Goal: Task Accomplishment & Management: Use online tool/utility

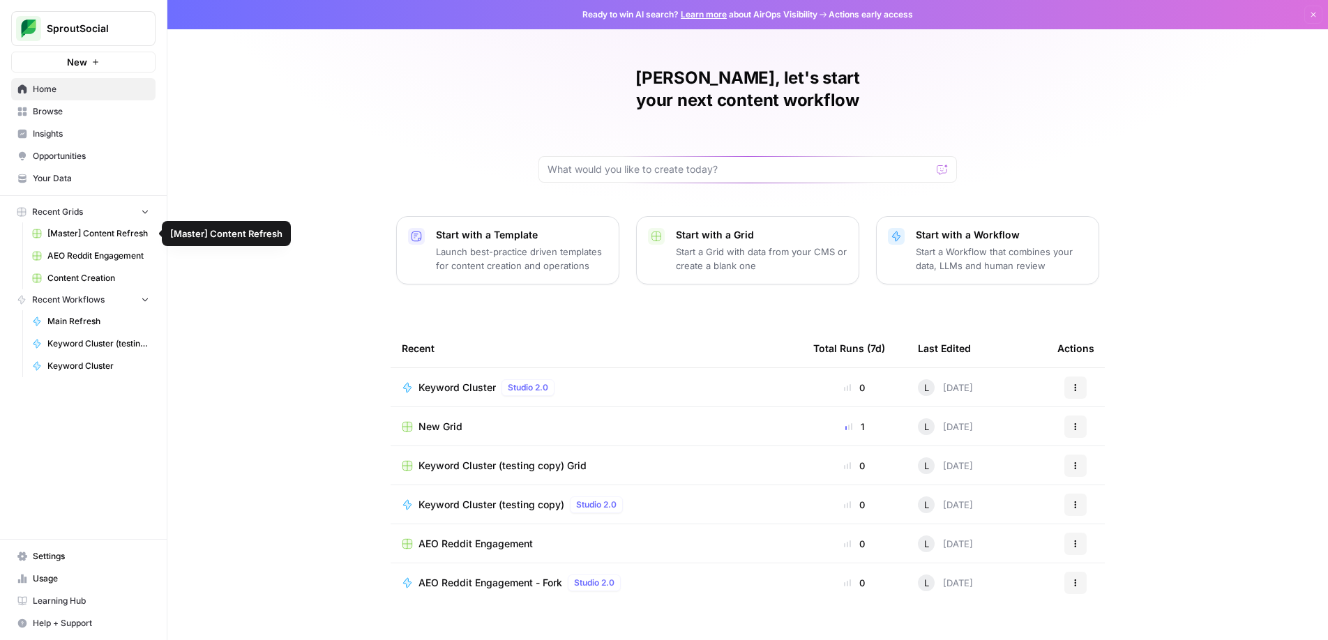
click at [82, 232] on span "[Master] Content Refresh" at bounding box center [98, 233] width 102 height 13
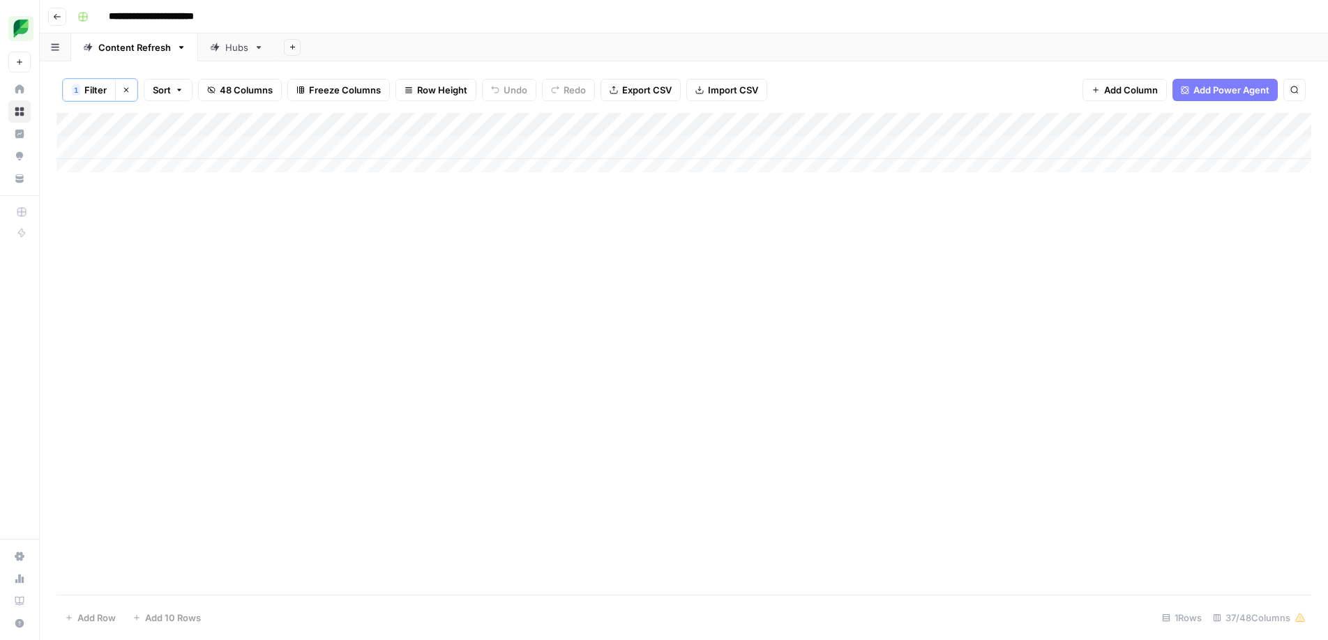
click at [1086, 125] on div "Add Column" at bounding box center [683, 148] width 1255 height 70
click at [832, 276] on span "Filter" at bounding box center [862, 273] width 122 height 14
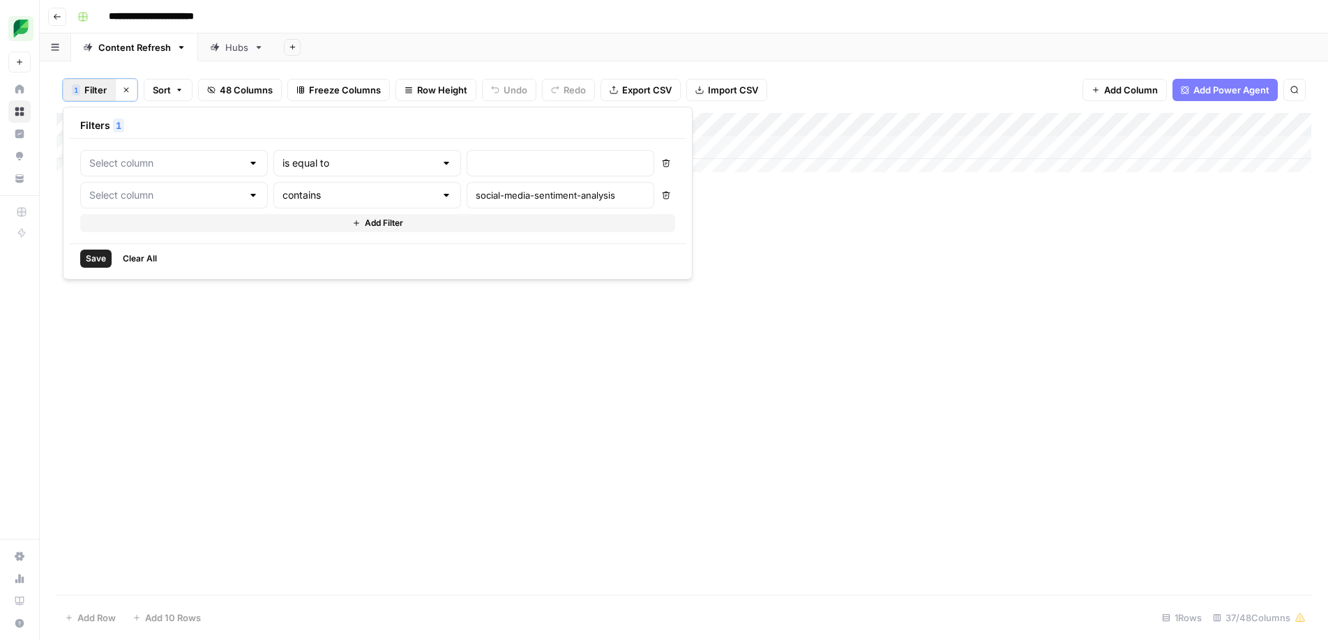
type input "Link"
type input "Slug"
click at [506, 196] on input "social-media-sentiment-analysis" at bounding box center [598, 195] width 185 height 14
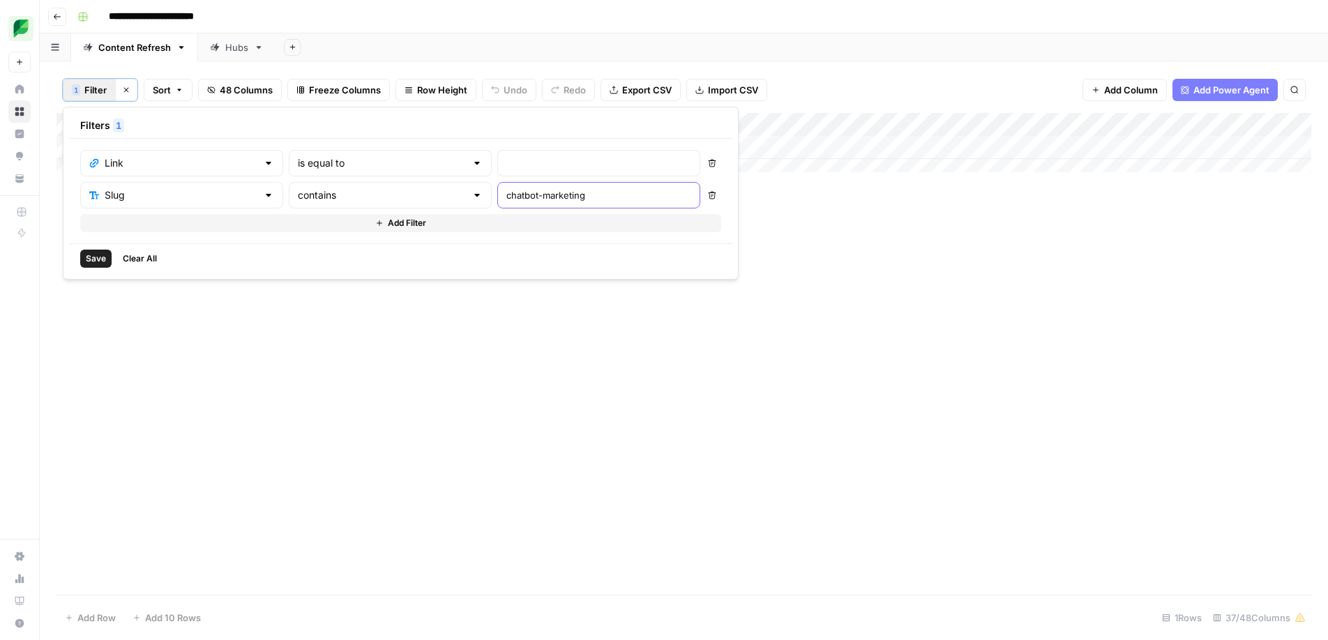
type input "chatbot-marketing"
click at [963, 246] on div "Add Column" at bounding box center [683, 354] width 1255 height 482
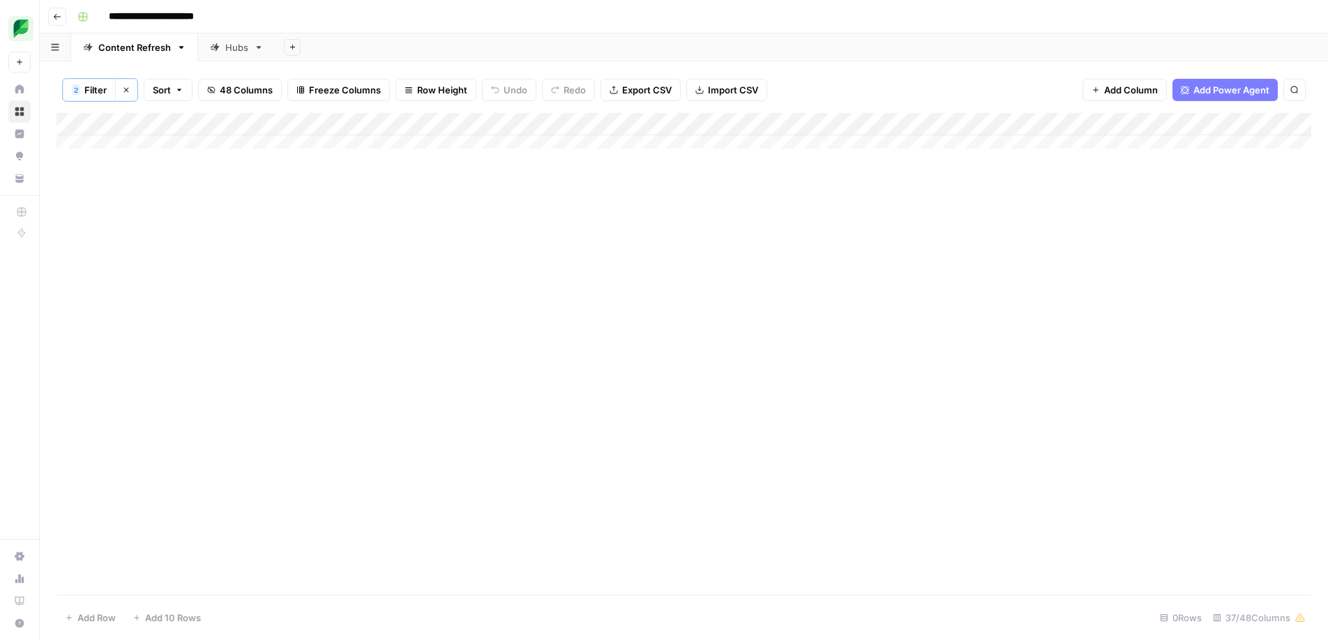
click at [1083, 119] on div "Add Column" at bounding box center [683, 136] width 1255 height 46
click at [824, 276] on span "Filter" at bounding box center [862, 273] width 122 height 14
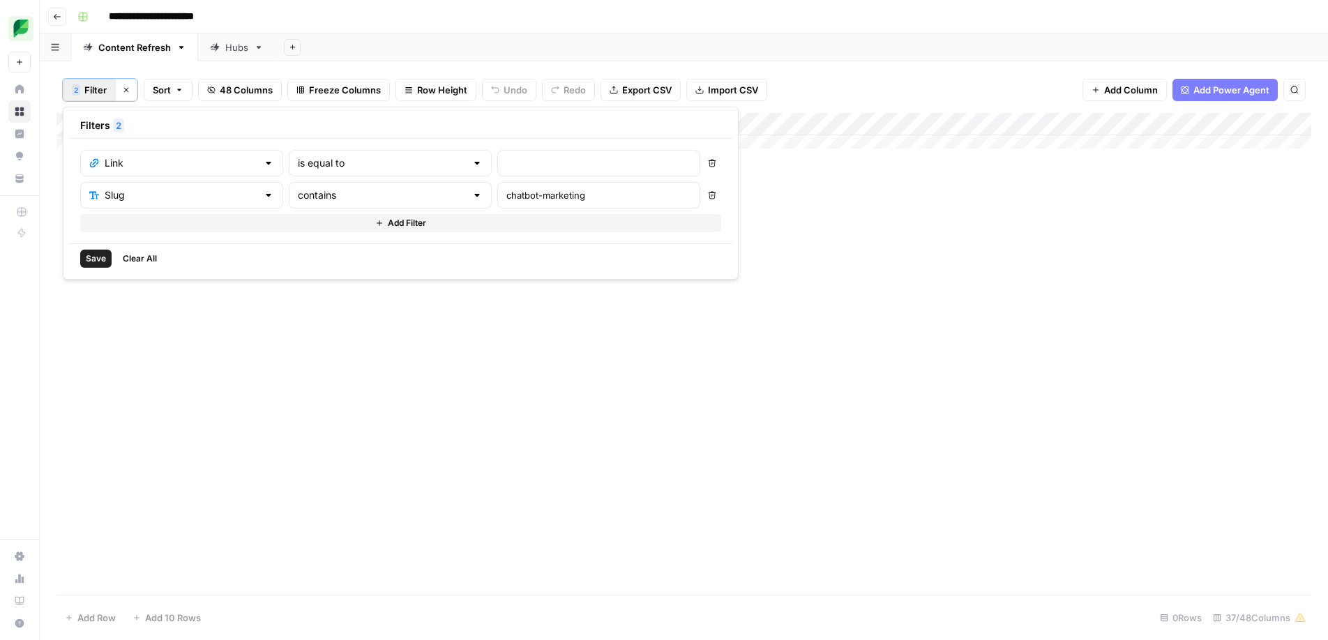
click at [472, 196] on div at bounding box center [477, 195] width 11 height 14
click at [703, 162] on button "Delete" at bounding box center [712, 163] width 18 height 18
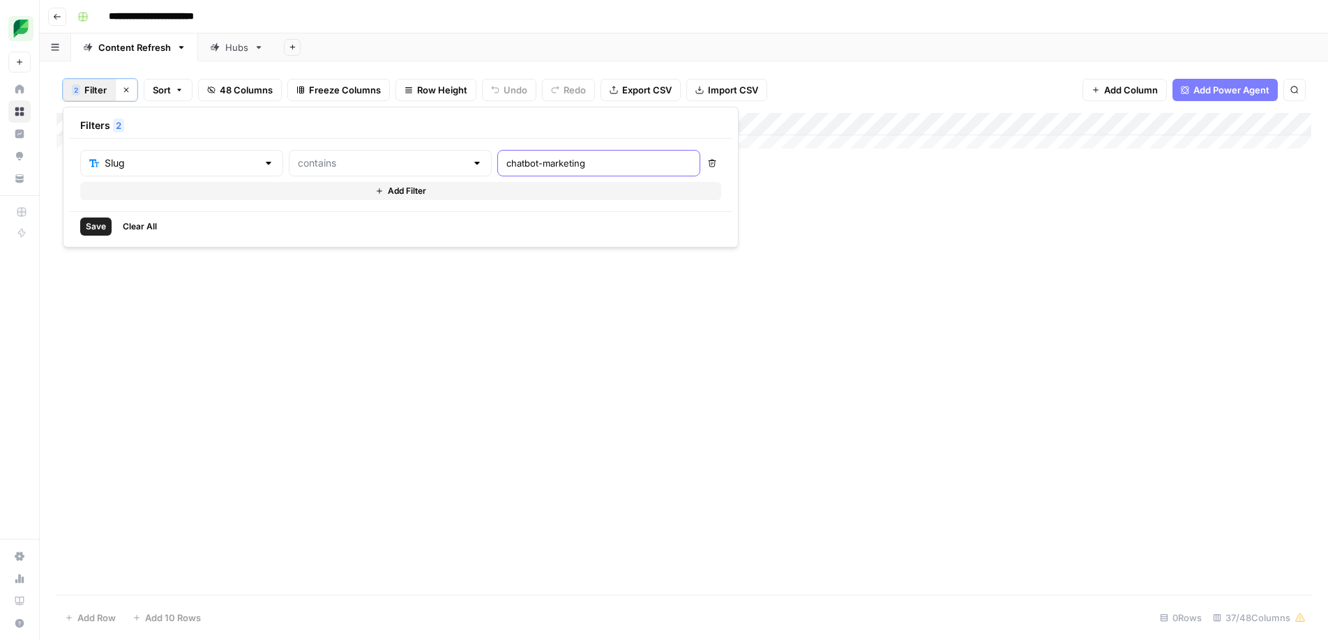
click at [518, 166] on input "chatbot-marketing" at bounding box center [598, 163] width 185 height 14
click at [223, 165] on div "Slug" at bounding box center [181, 163] width 203 height 27
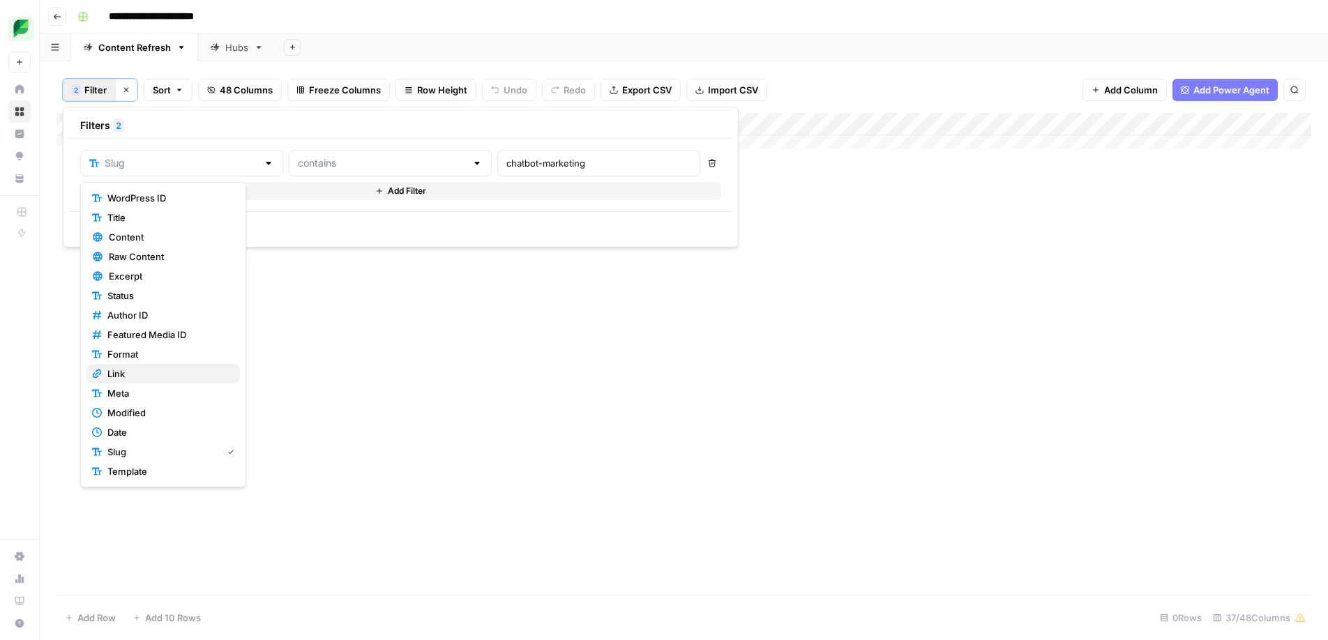
click at [152, 368] on span "Link" at bounding box center [167, 374] width 121 height 14
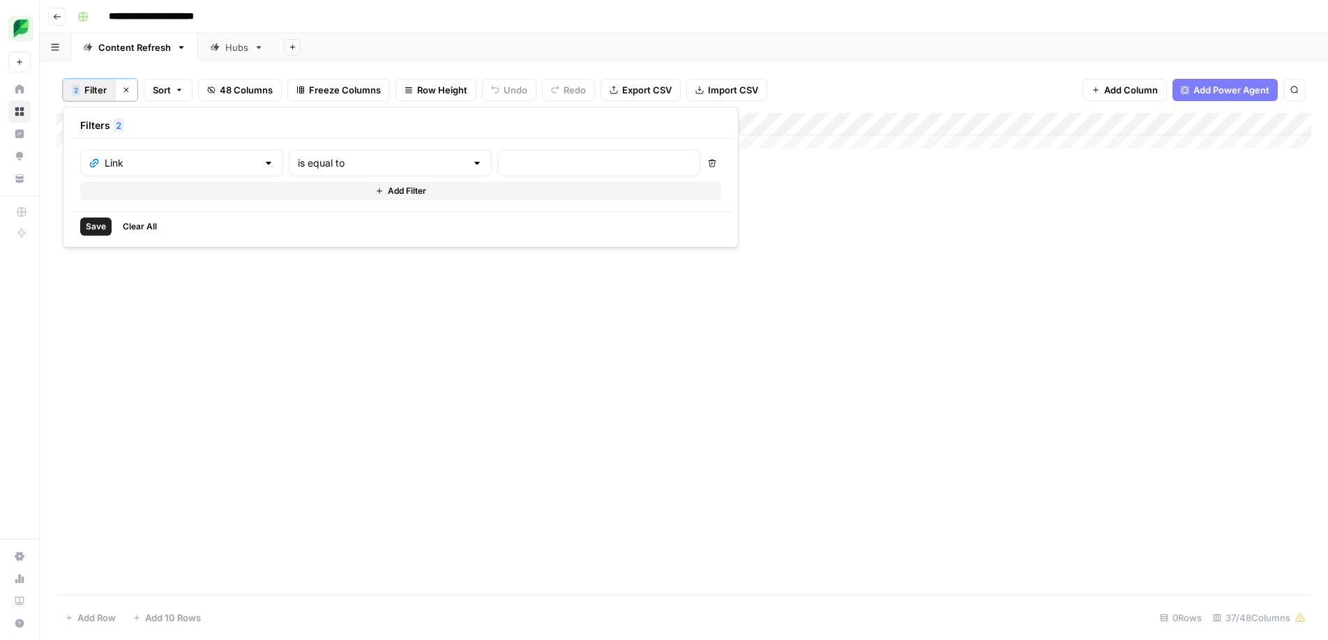
click at [391, 172] on div "is equal to" at bounding box center [390, 163] width 203 height 27
click at [349, 242] on span "contains" at bounding box center [332, 237] width 137 height 14
type input "contains"
click at [506, 161] on input "text" at bounding box center [598, 163] width 185 height 14
type input "chatbot-marketing"
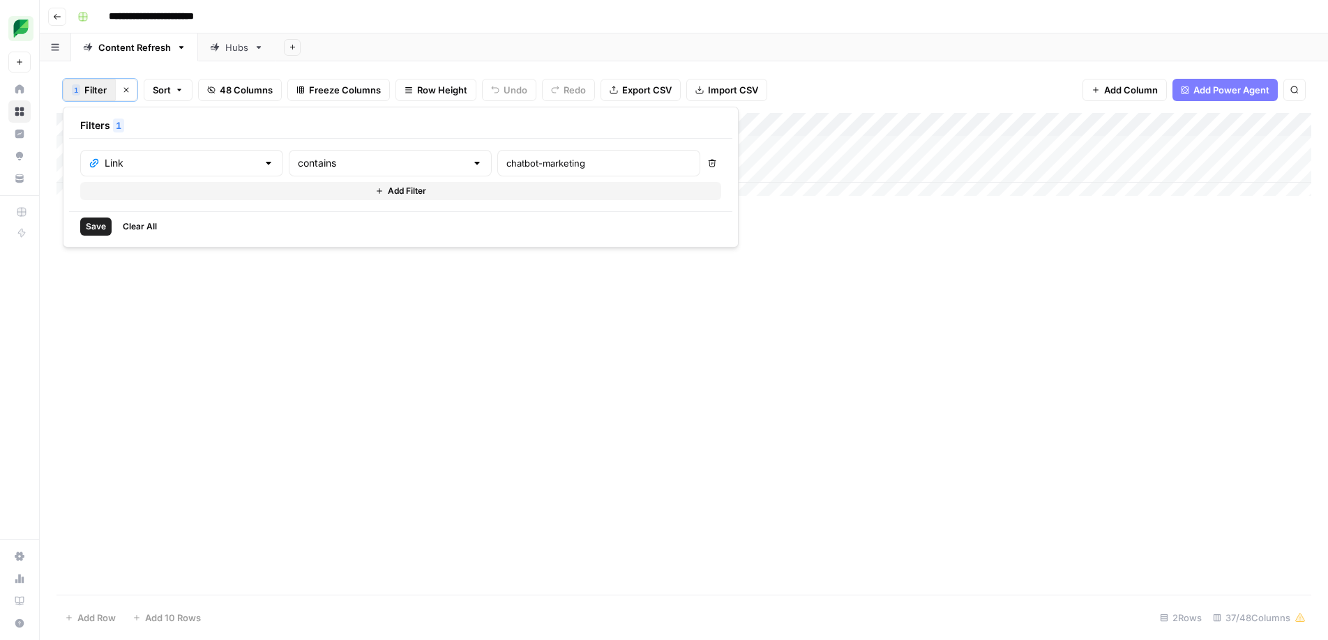
click at [734, 256] on div "Add Column" at bounding box center [683, 354] width 1255 height 482
click at [774, 148] on div "Add Column" at bounding box center [683, 159] width 1255 height 93
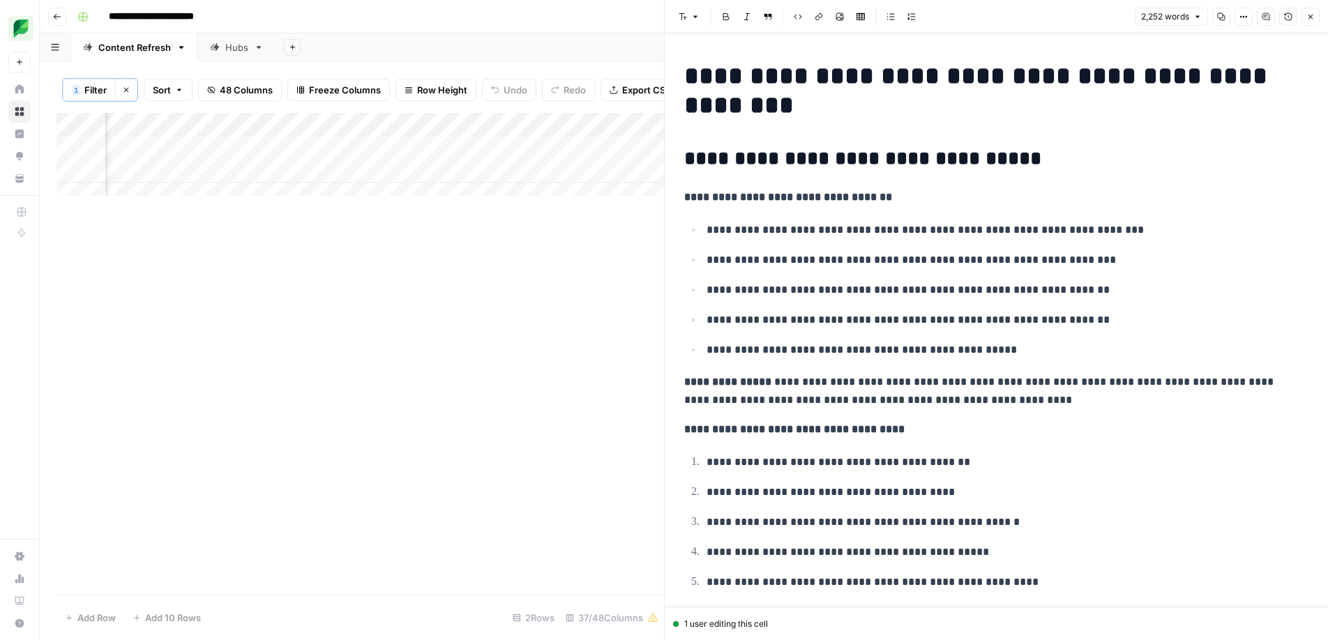
click at [555, 272] on div "Add Column" at bounding box center [360, 354] width 608 height 482
click at [1311, 22] on button "Close" at bounding box center [1311, 17] width 18 height 18
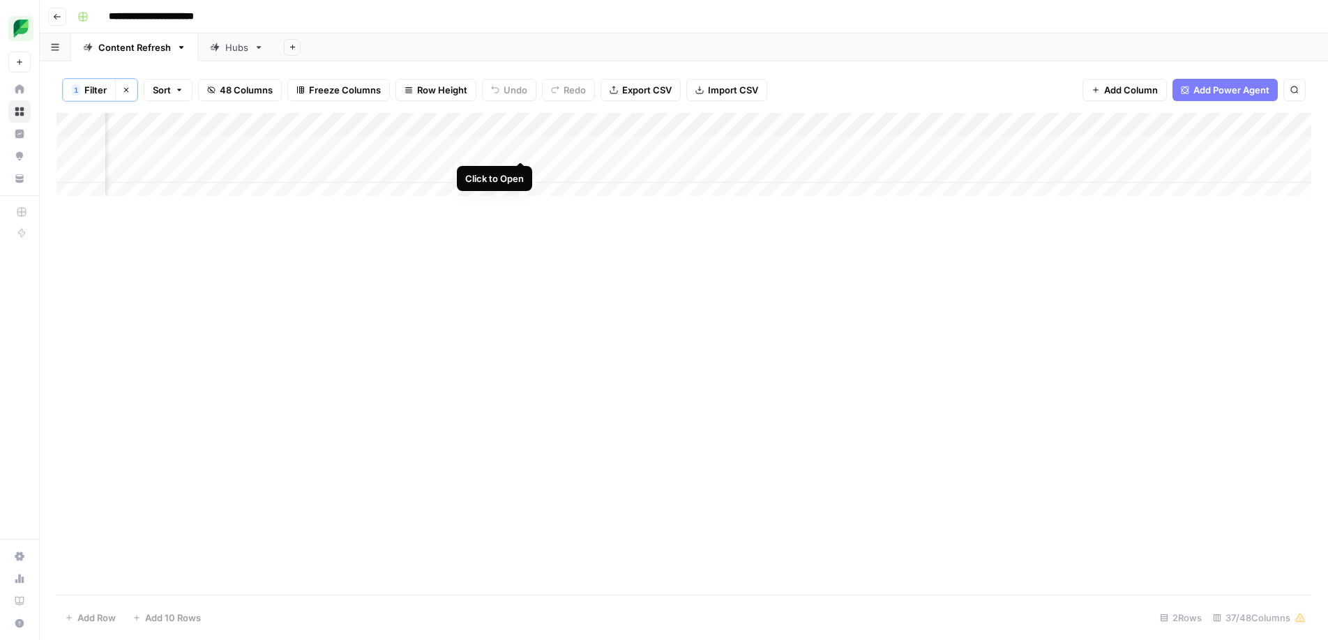
click at [518, 147] on div "Add Column" at bounding box center [683, 159] width 1255 height 93
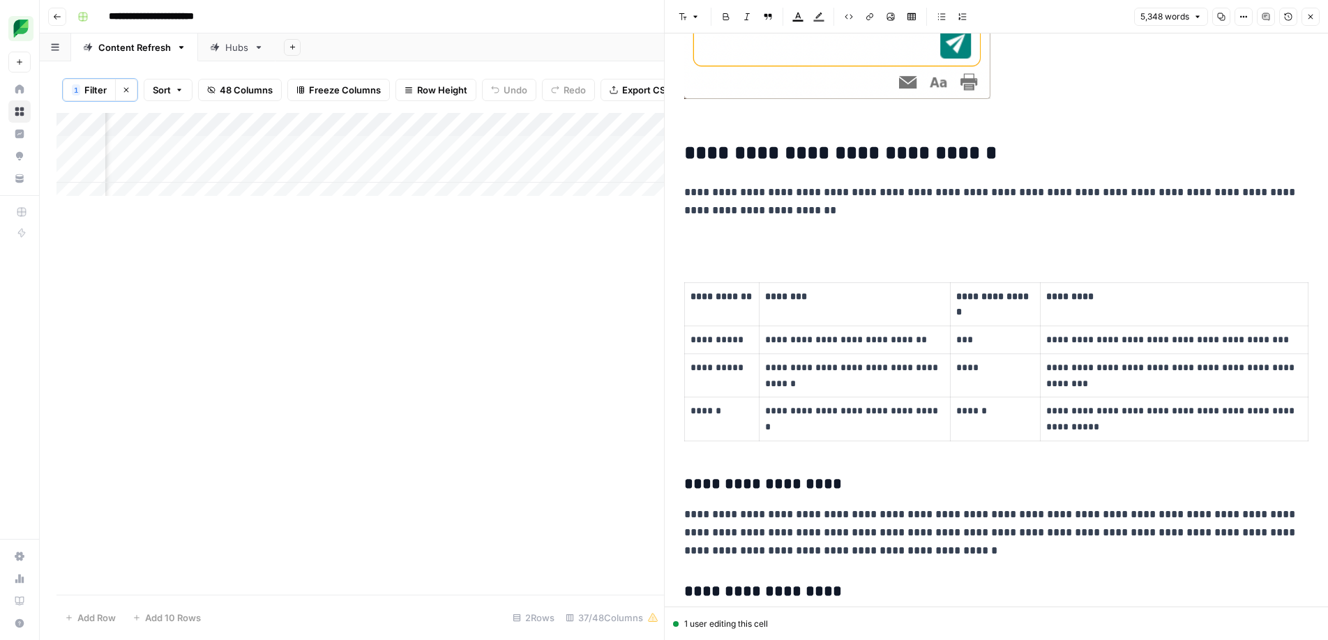
scroll to position [2549, 0]
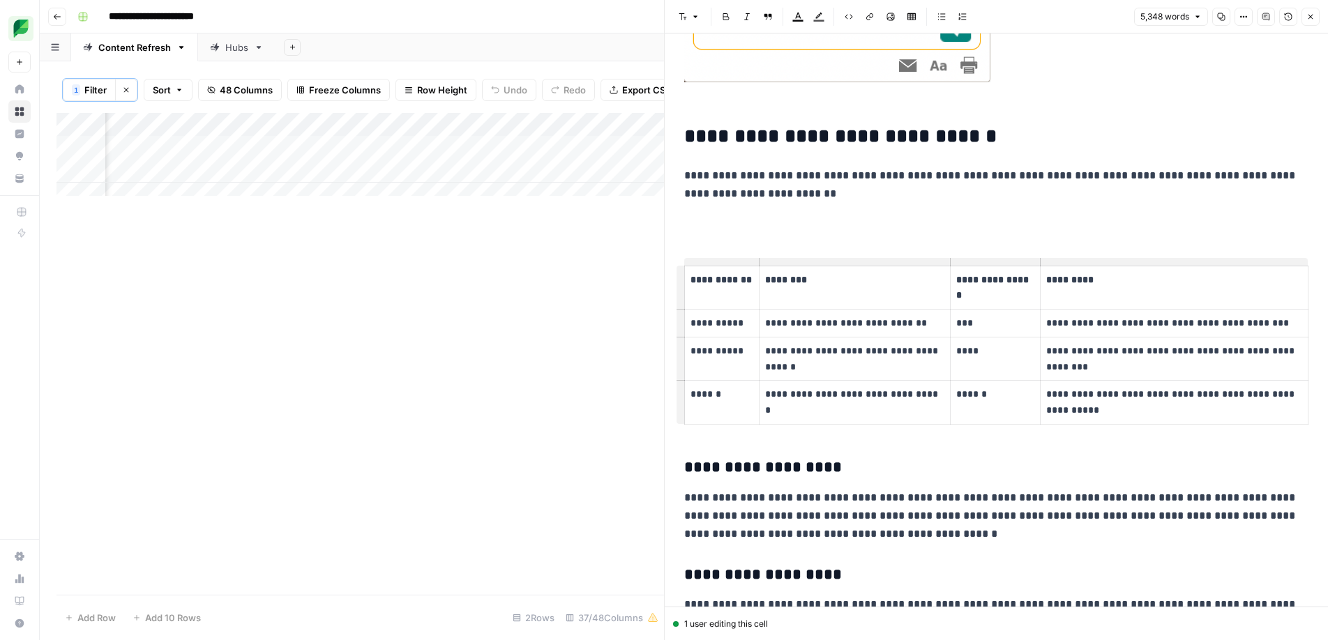
click at [716, 227] on p at bounding box center [996, 223] width 624 height 18
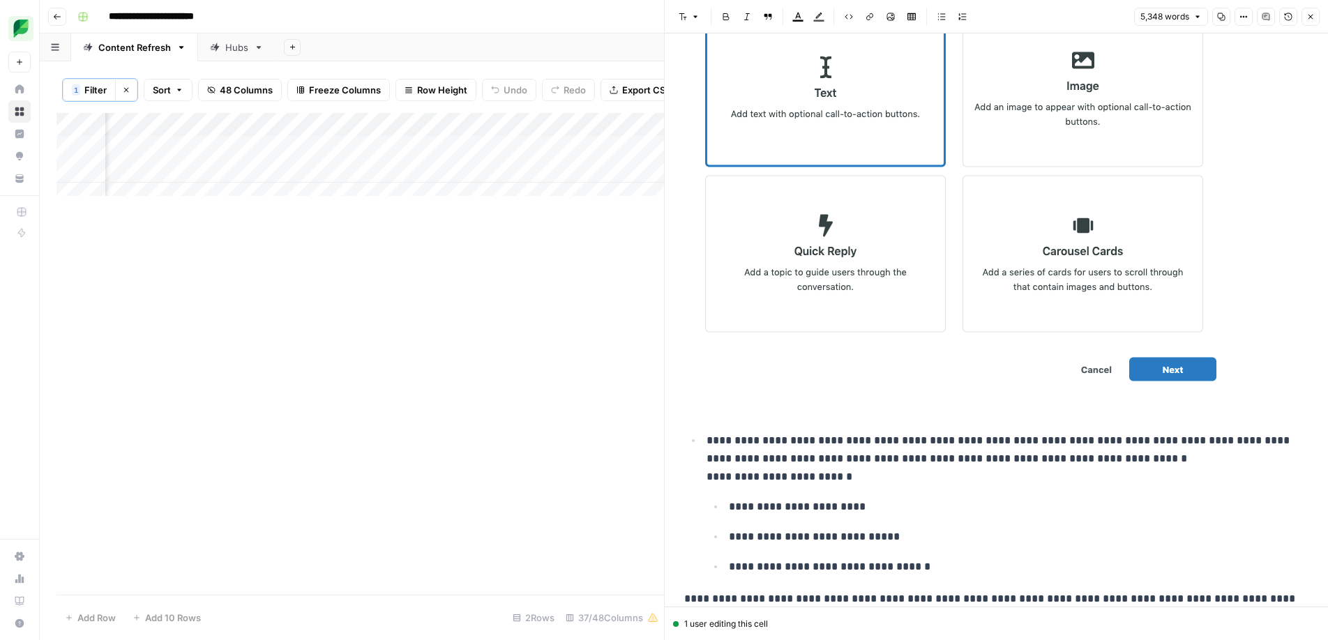
scroll to position [22307, 0]
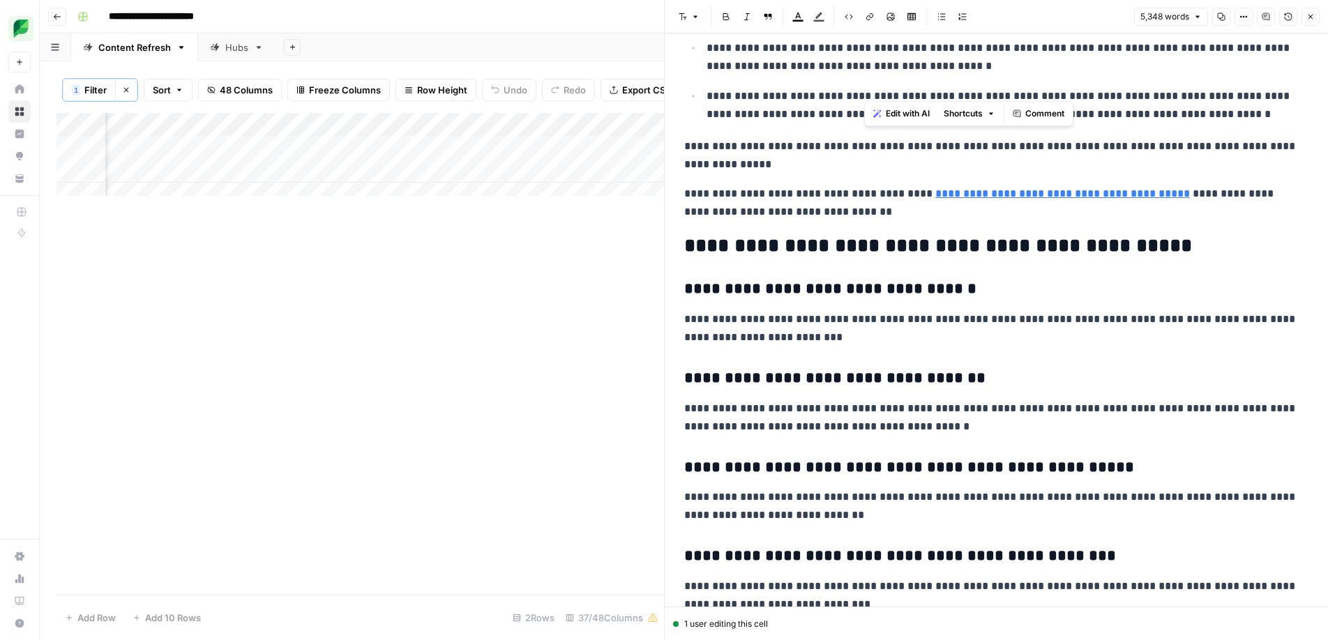
click at [870, 137] on p "**********" at bounding box center [991, 155] width 614 height 36
click at [425, 158] on div "Add Column" at bounding box center [360, 159] width 608 height 93
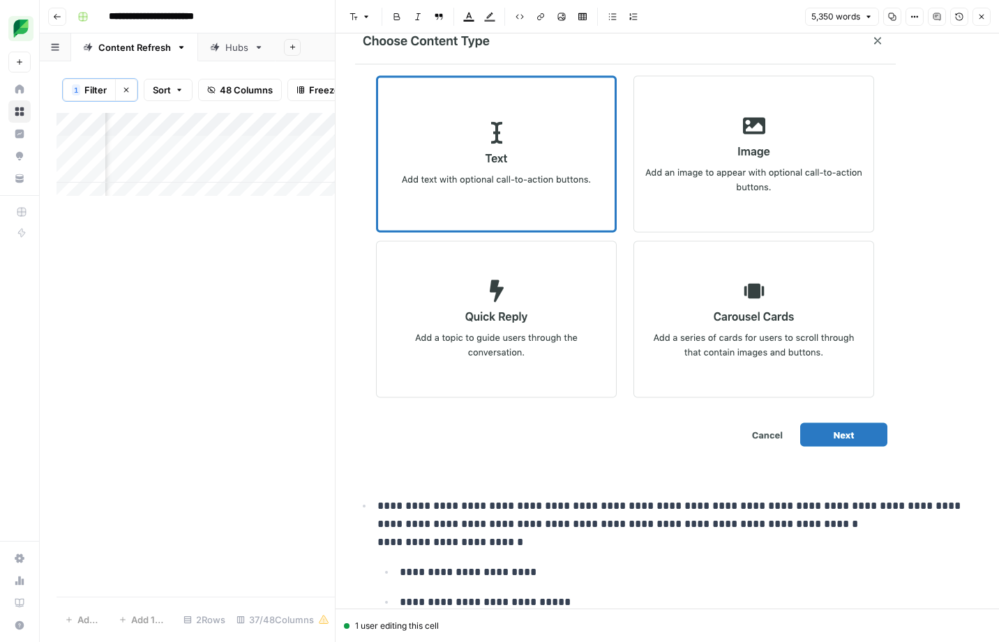
scroll to position [19683, 0]
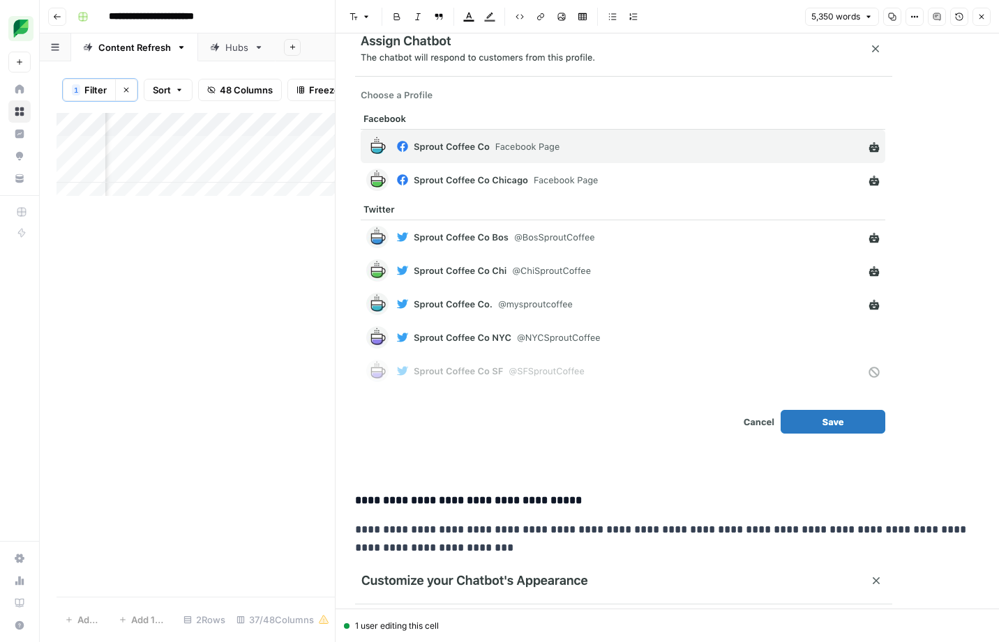
click at [981, 16] on icon "button" at bounding box center [981, 17] width 8 height 8
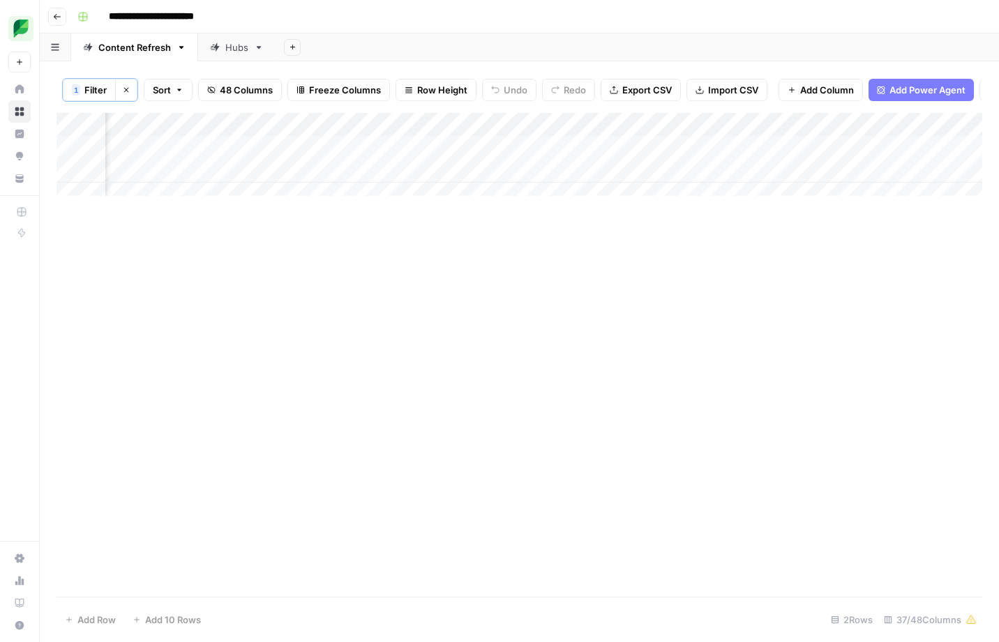
scroll to position [0, 2383]
click at [658, 157] on div "Add Column" at bounding box center [519, 159] width 926 height 93
click at [898, 587] on div "original_article_input_value can't be blank" at bounding box center [885, 596] width 172 height 28
click at [299, 155] on div "Add Column" at bounding box center [519, 159] width 926 height 93
click at [379, 160] on div "Add Column" at bounding box center [519, 159] width 926 height 93
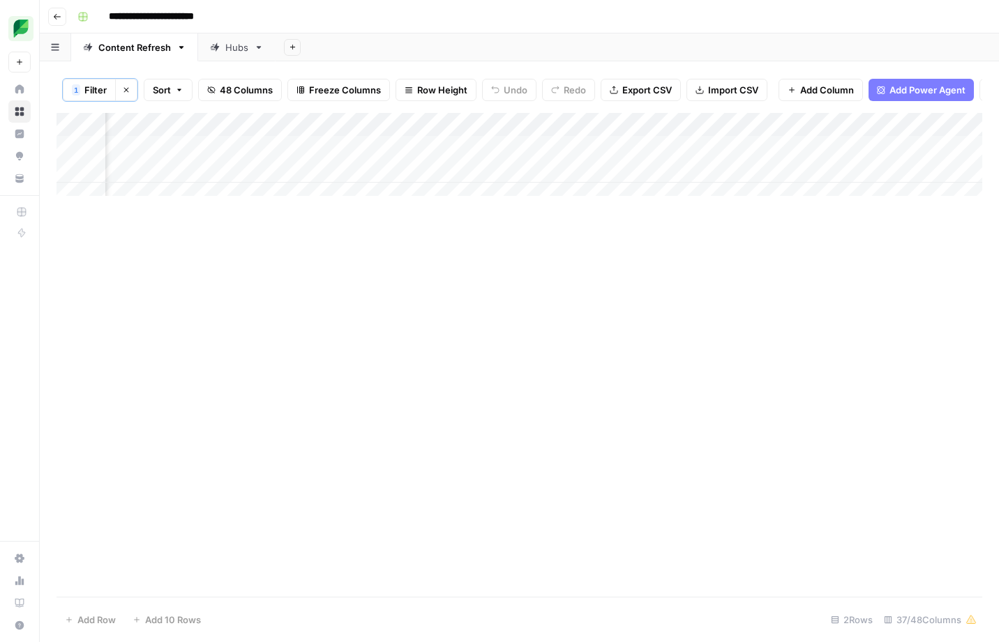
click at [541, 167] on div "Add Column" at bounding box center [519, 159] width 926 height 93
click at [776, 154] on div "Add Column" at bounding box center [519, 159] width 926 height 93
click at [696, 161] on div "Add Column" at bounding box center [519, 159] width 926 height 93
click at [479, 135] on div "Add Column" at bounding box center [519, 159] width 926 height 93
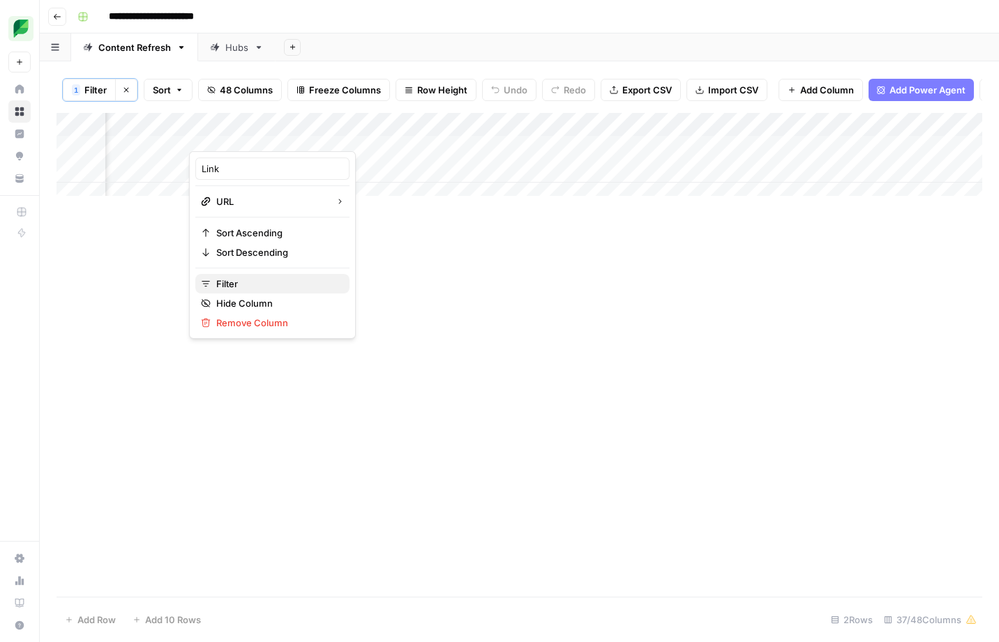
click at [242, 287] on span "Filter" at bounding box center [277, 284] width 122 height 14
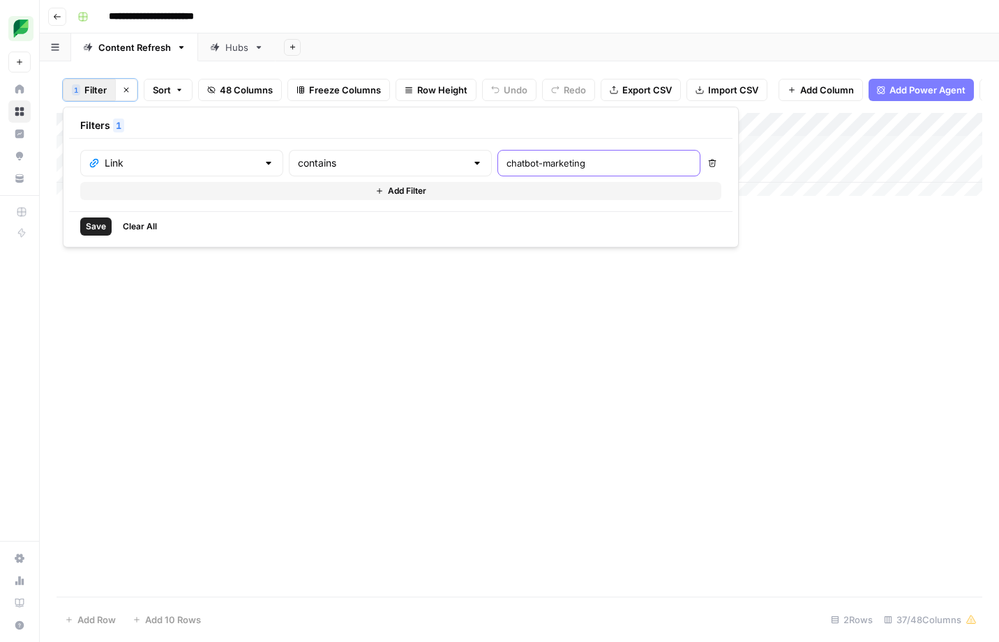
click at [522, 166] on input "chatbot-marketing" at bounding box center [598, 163] width 185 height 14
drag, startPoint x: 527, startPoint y: 164, endPoint x: 421, endPoint y: 166, distance: 105.3
click at [421, 166] on div "Link contains chatbot-marketing" at bounding box center [390, 163] width 620 height 27
click at [497, 164] on div "chatbot-marketing" at bounding box center [598, 163] width 203 height 27
click at [506, 164] on input "chatbot-marketing" at bounding box center [598, 163] width 185 height 14
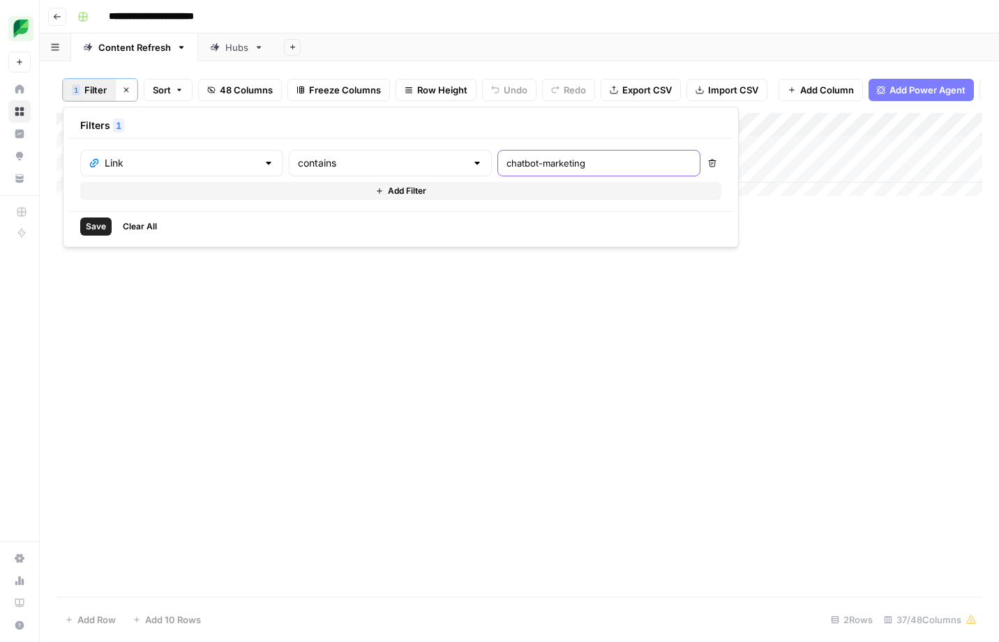
click at [506, 164] on input "chatbot-marketing" at bounding box center [598, 163] width 185 height 14
type input "crisis-management"
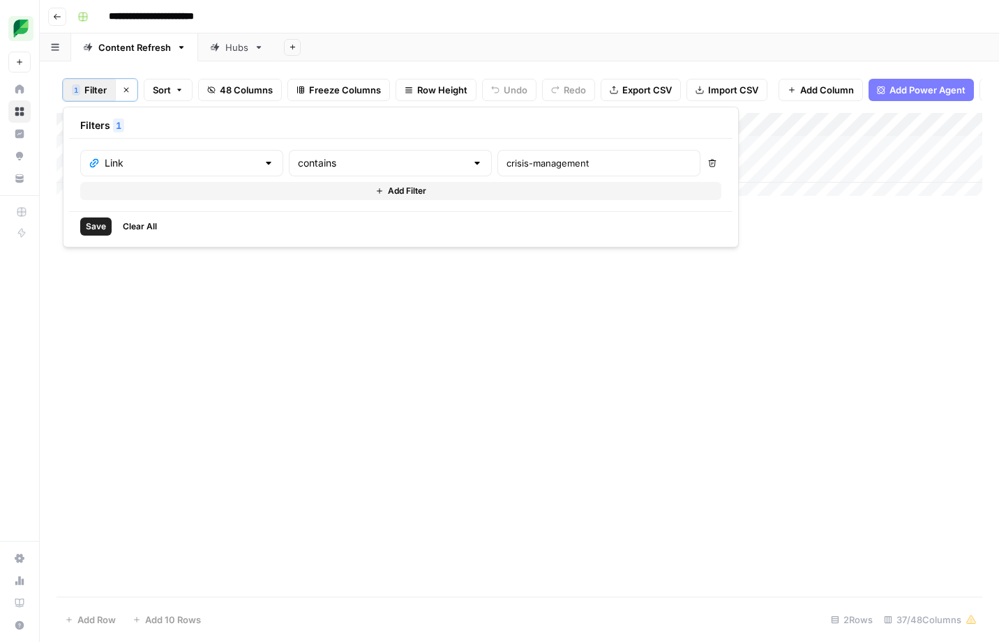
click at [96, 222] on span "Save" at bounding box center [96, 226] width 20 height 13
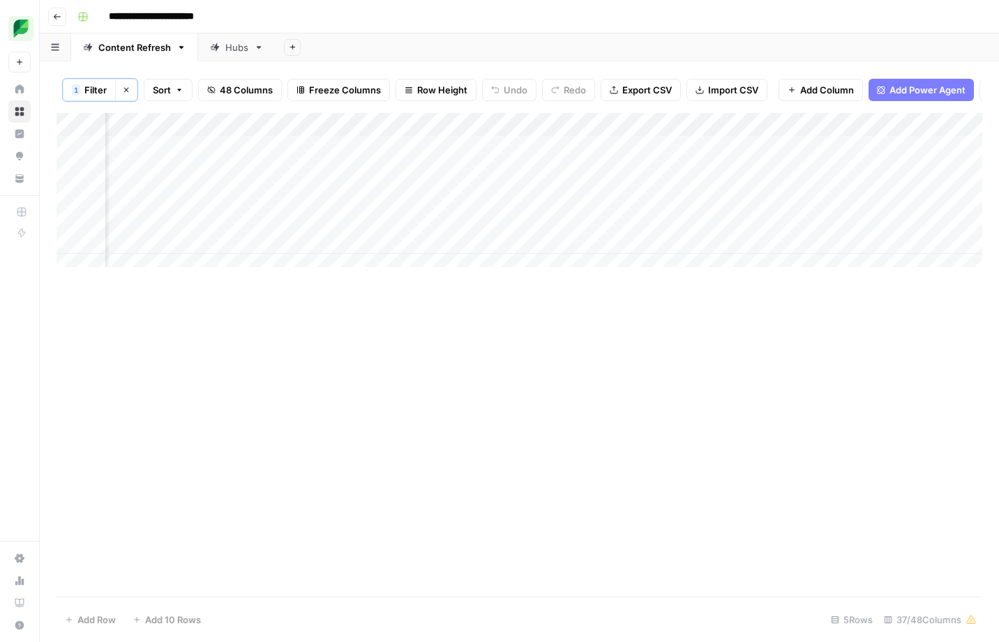
scroll to position [0, 1980]
click at [354, 182] on div "Add Column" at bounding box center [519, 195] width 926 height 165
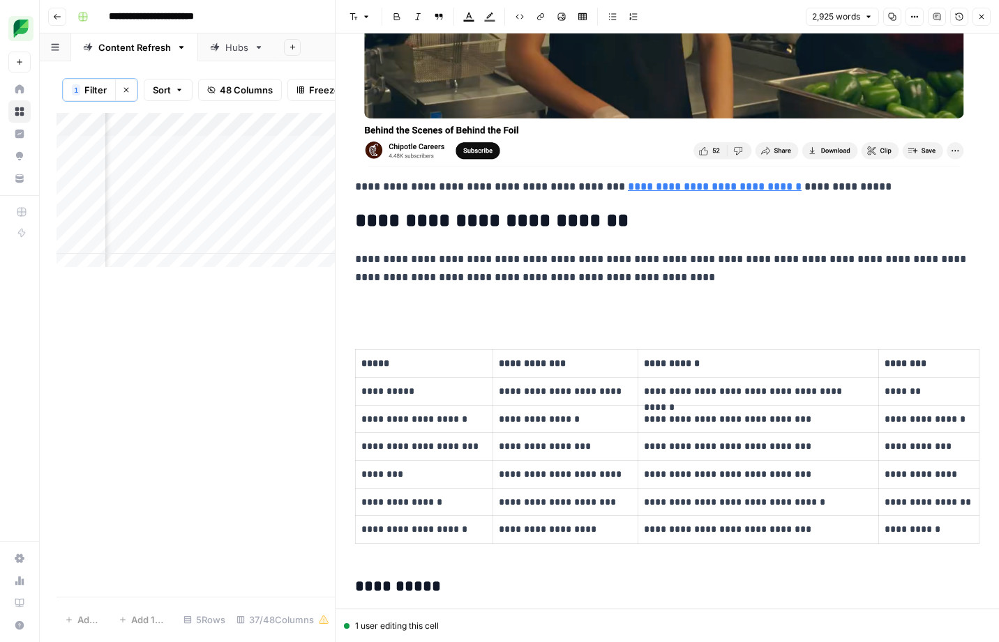
scroll to position [4595, 0]
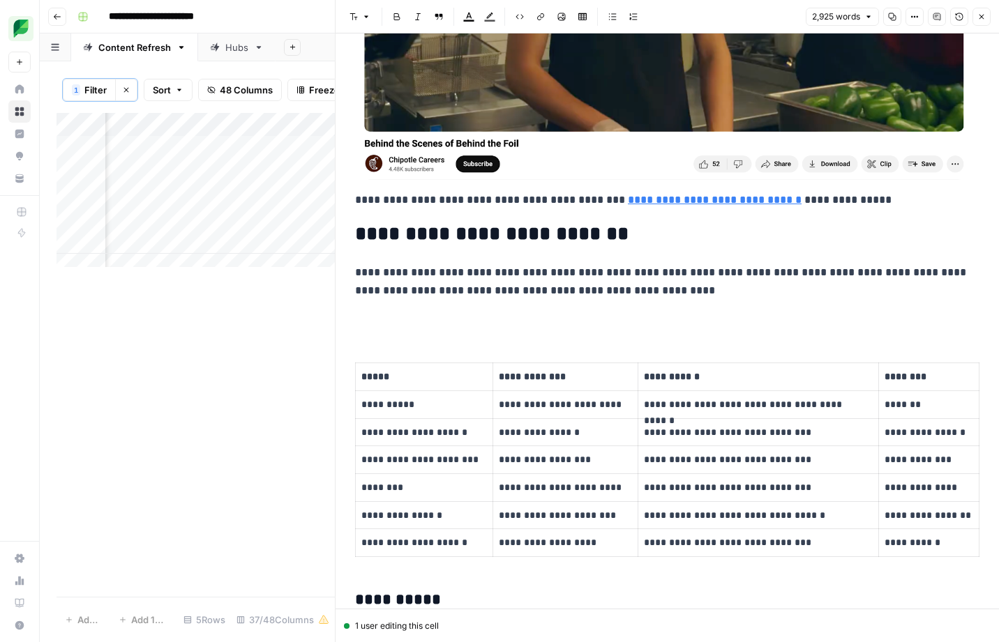
click at [393, 312] on p at bounding box center [667, 320] width 624 height 18
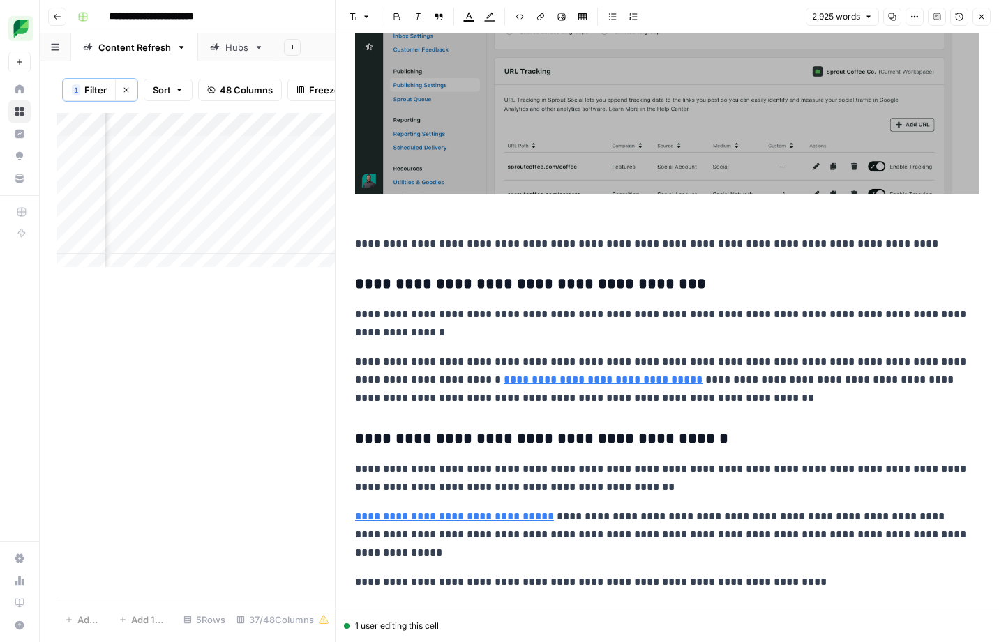
scroll to position [10011, 0]
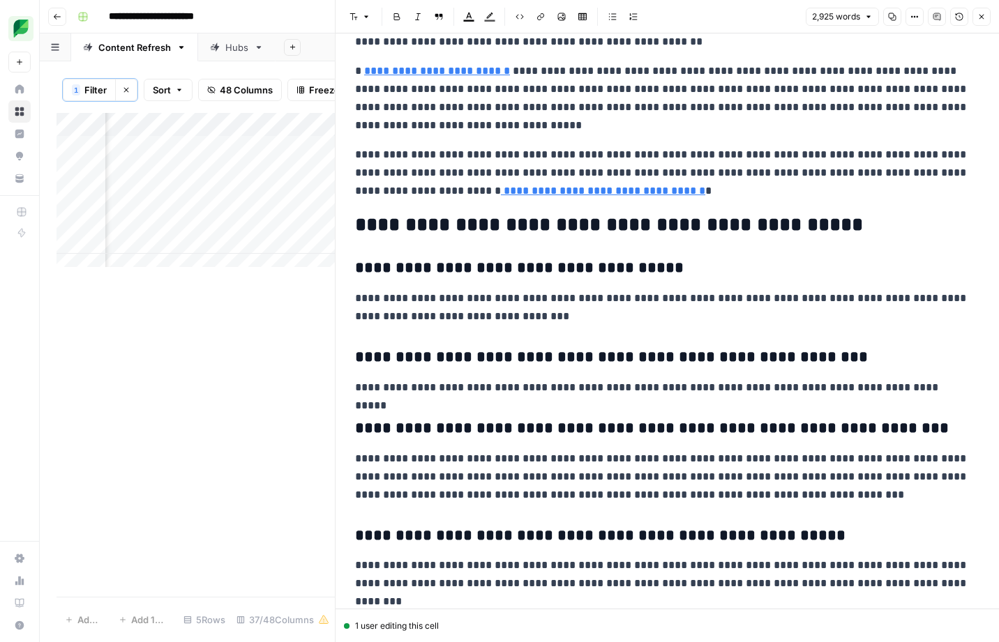
click at [977, 11] on button "Close" at bounding box center [981, 17] width 18 height 18
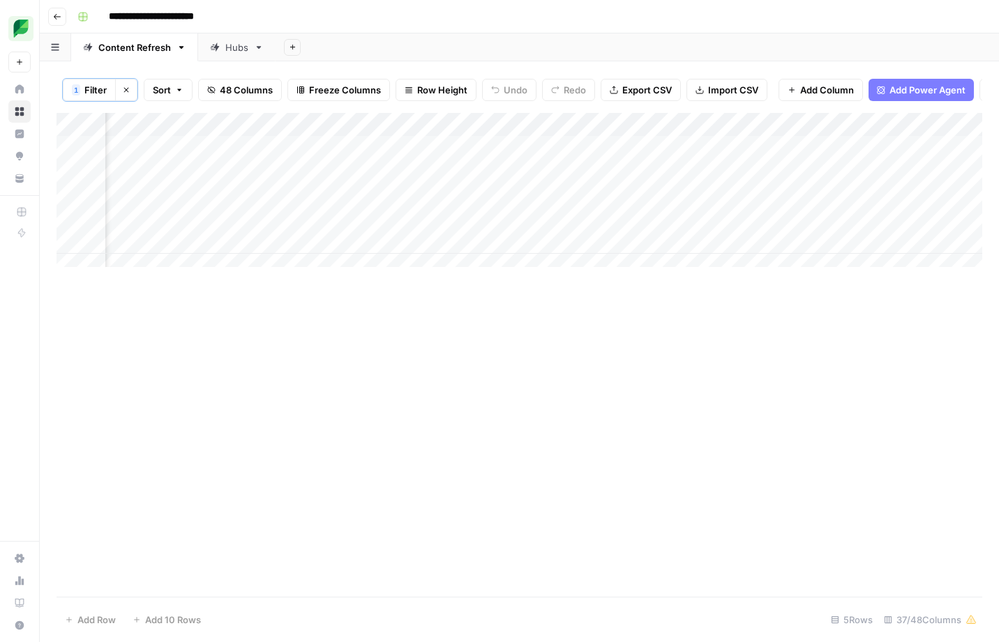
scroll to position [0, 2418]
click at [615, 179] on div "Add Column" at bounding box center [519, 195] width 926 height 165
click at [924, 591] on div "original_article_input_value can't be blank" at bounding box center [885, 596] width 172 height 28
click at [582, 181] on div "Add Column" at bounding box center [519, 195] width 926 height 165
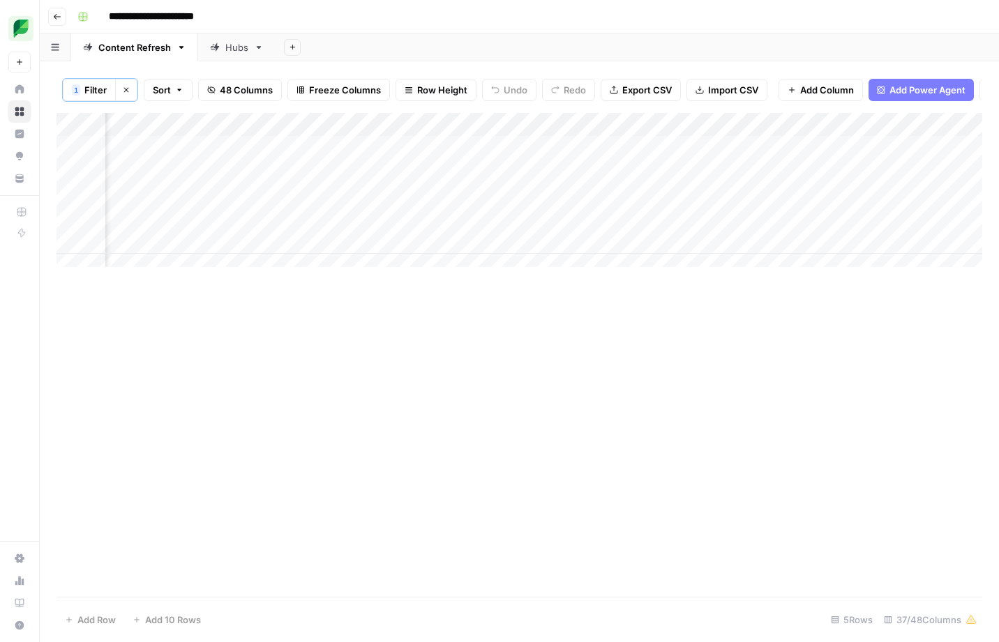
scroll to position [0, 2044]
click at [947, 183] on div "Add Column" at bounding box center [519, 195] width 926 height 165
click at [617, 180] on div "Add Column" at bounding box center [519, 171] width 926 height 117
